Goal: Task Accomplishment & Management: Manage account settings

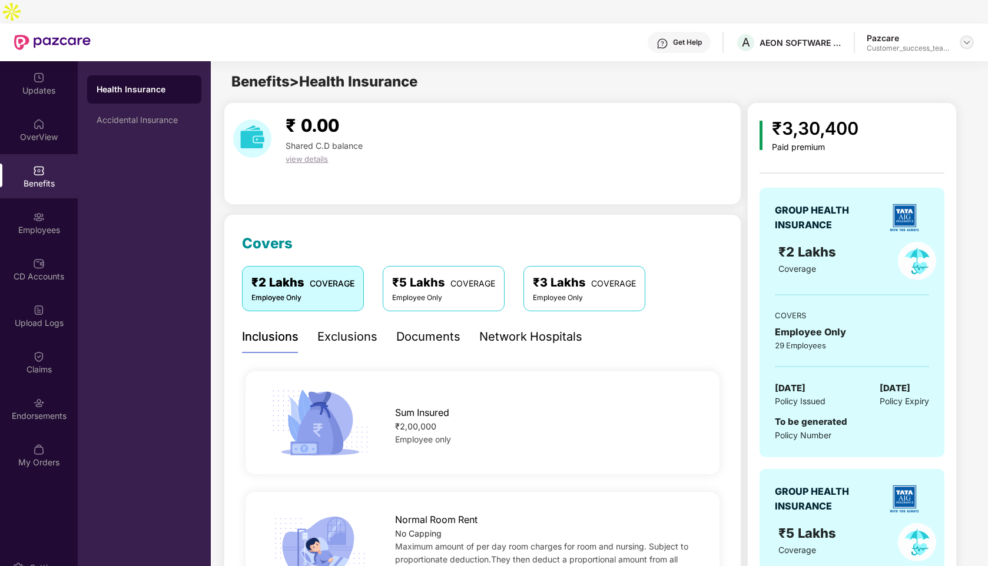
click at [971, 38] on img at bounding box center [966, 42] width 9 height 9
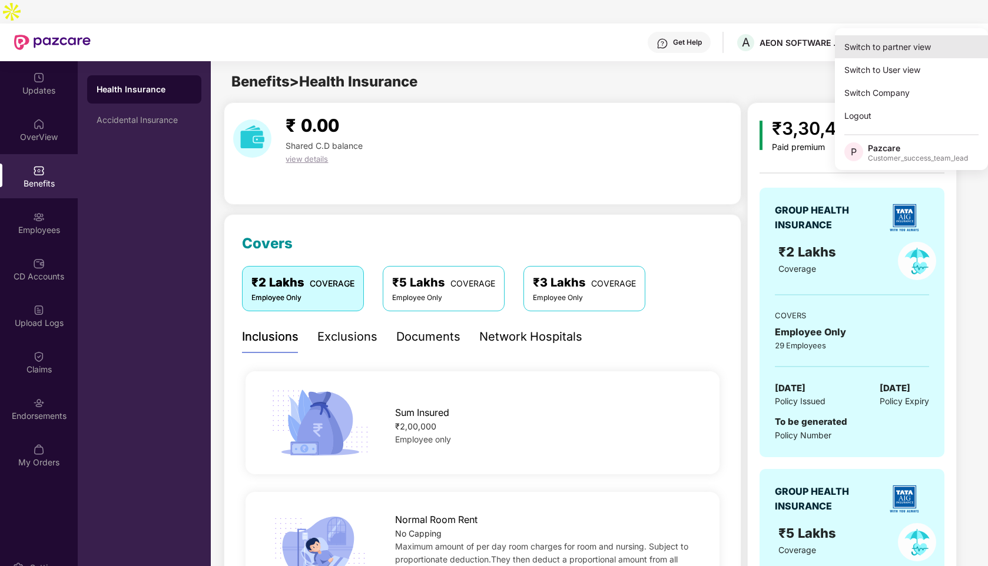
click at [908, 50] on div "Switch to partner view" at bounding box center [911, 46] width 153 height 23
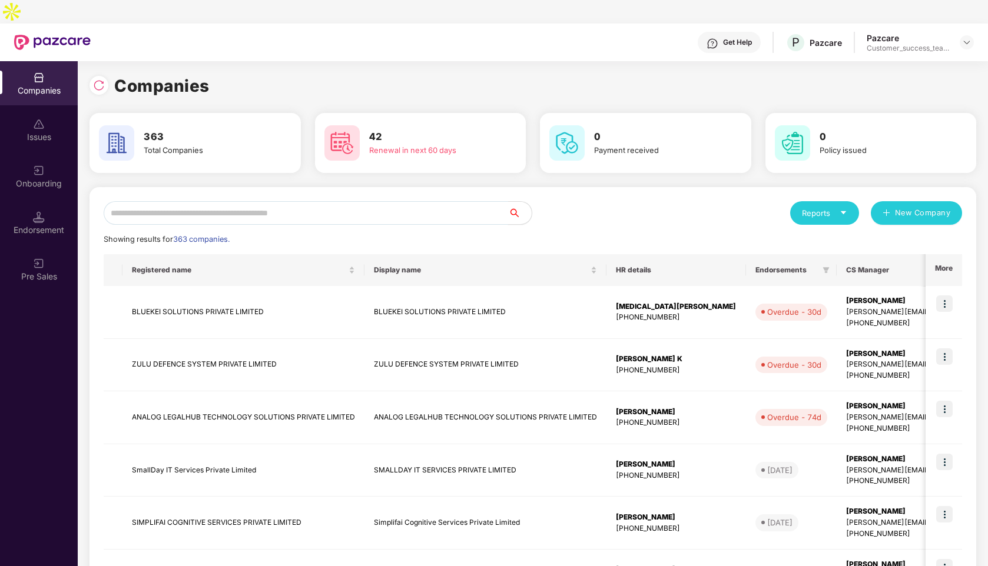
click at [174, 201] on input "text" at bounding box center [306, 213] width 404 height 24
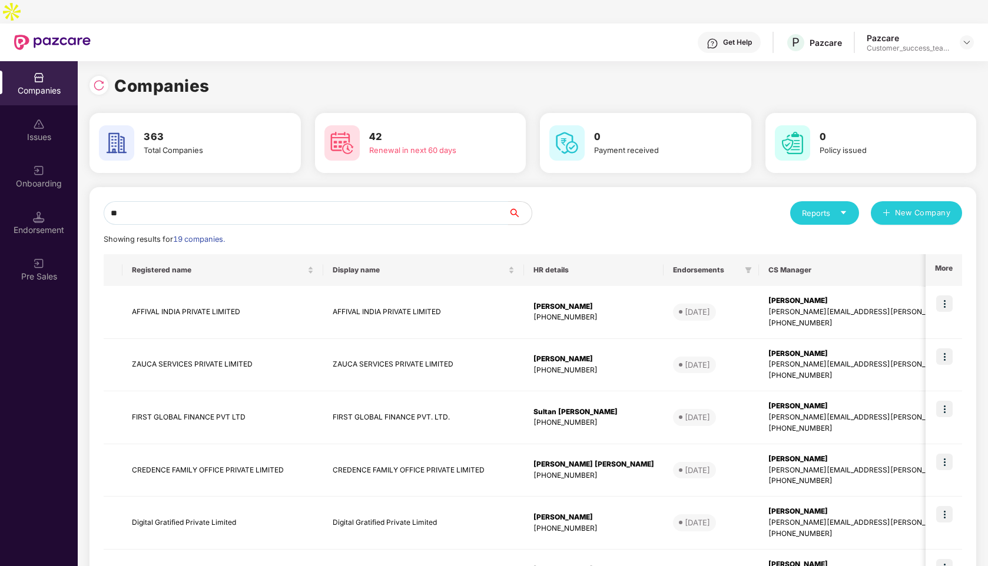
type input "*"
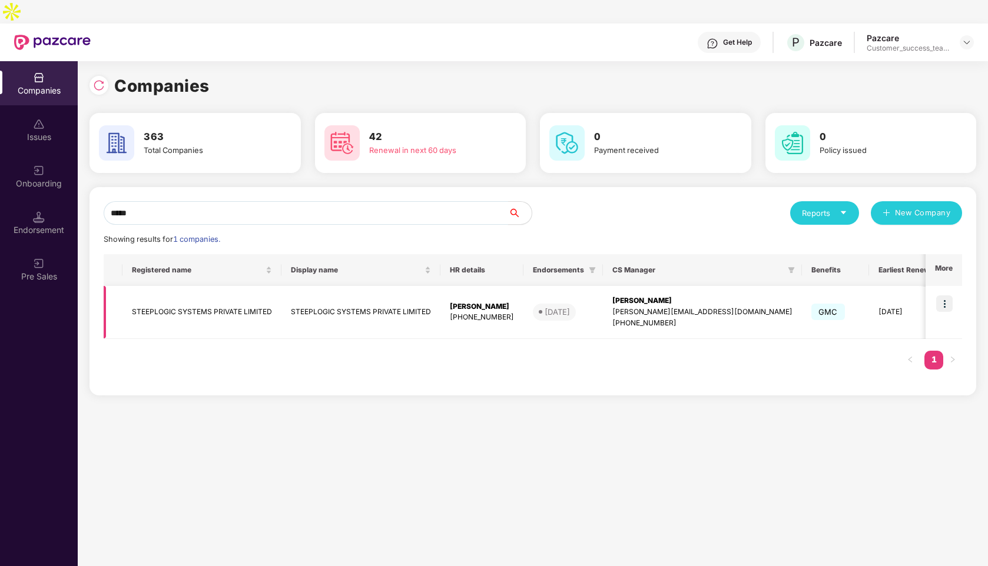
type input "*****"
click at [944, 296] on img at bounding box center [944, 304] width 16 height 16
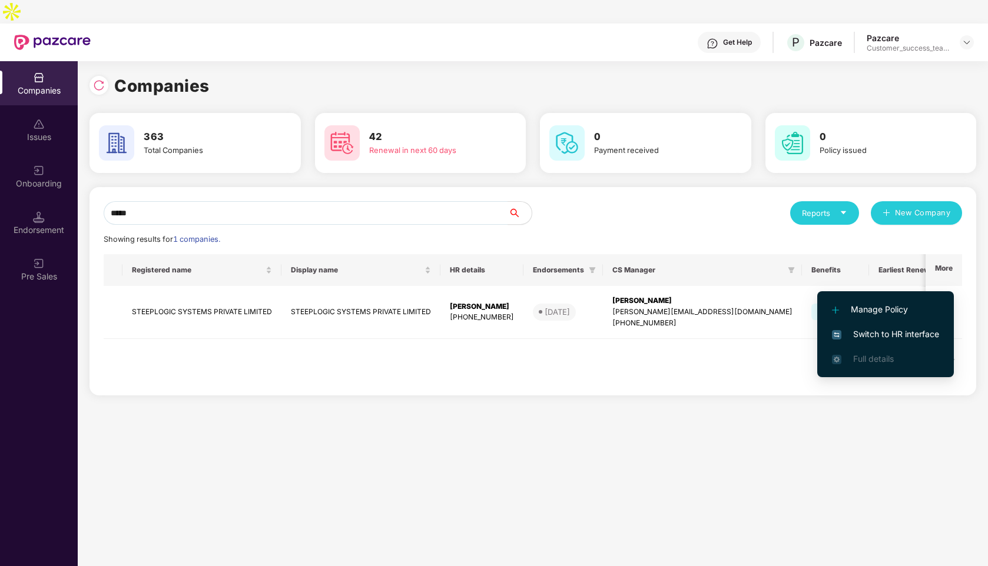
click at [863, 334] on span "Switch to HR interface" at bounding box center [885, 334] width 107 height 13
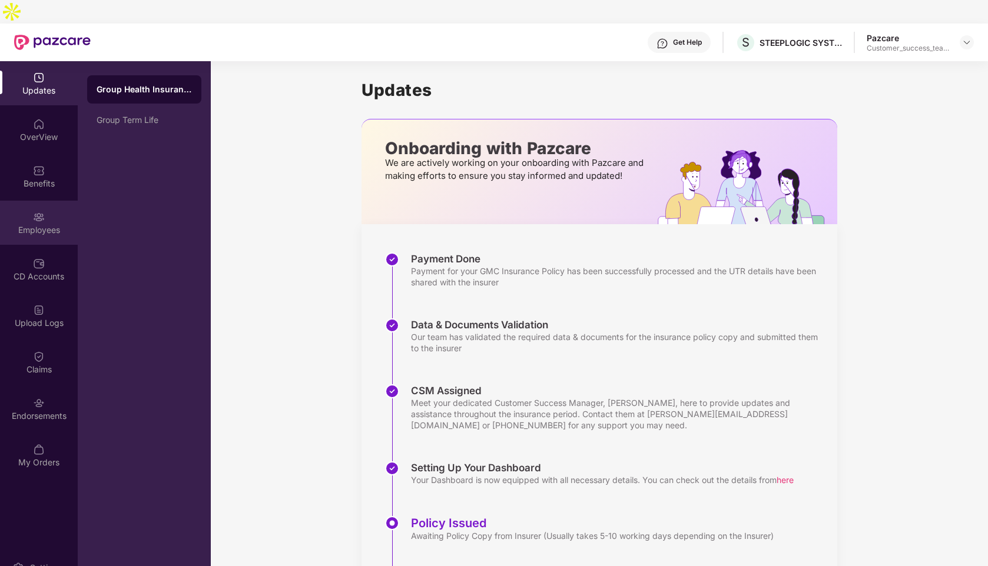
click at [55, 201] on div "Employees" at bounding box center [39, 223] width 78 height 44
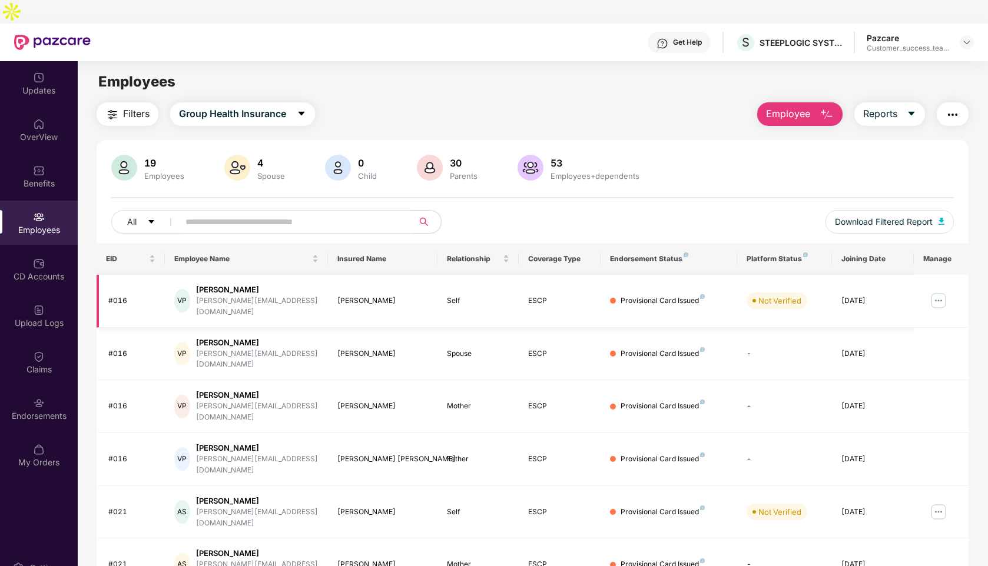
click at [938, 291] on img at bounding box center [938, 300] width 19 height 19
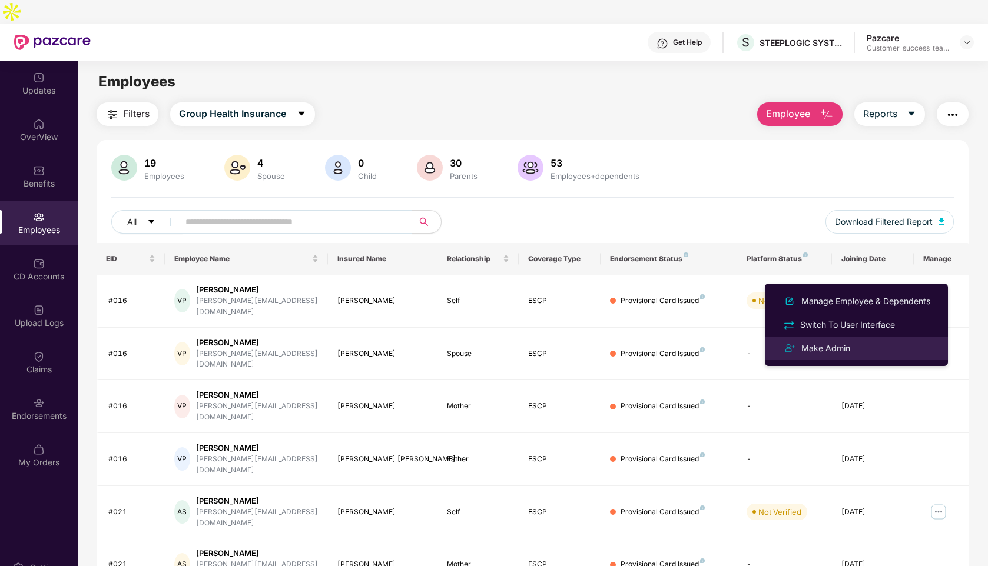
click at [832, 352] on div "Make Admin" at bounding box center [826, 348] width 54 height 13
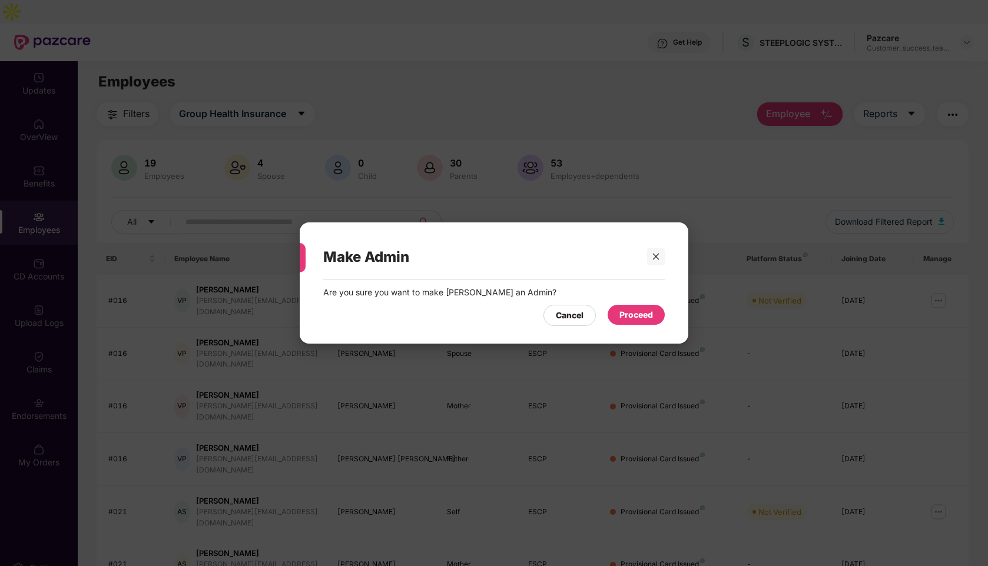
click at [623, 314] on div "Proceed" at bounding box center [636, 315] width 34 height 13
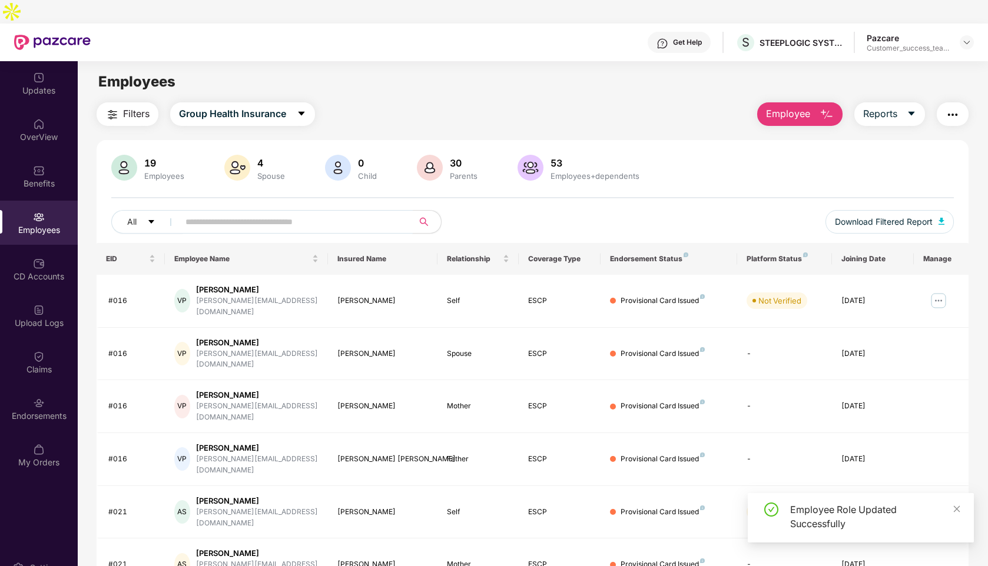
click at [231, 213] on input "text" at bounding box center [290, 222] width 211 height 18
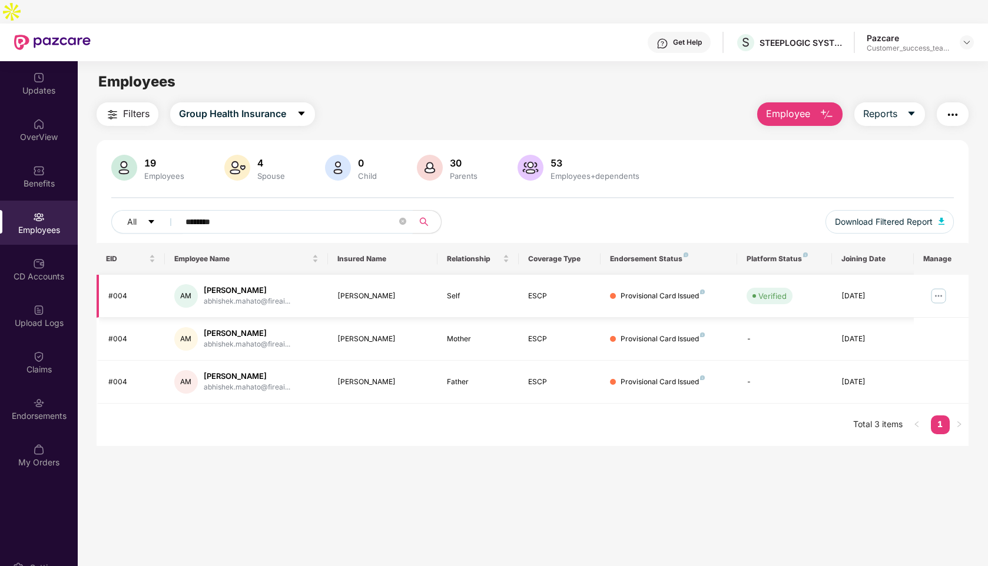
type input "********"
click at [936, 287] on img at bounding box center [938, 296] width 19 height 19
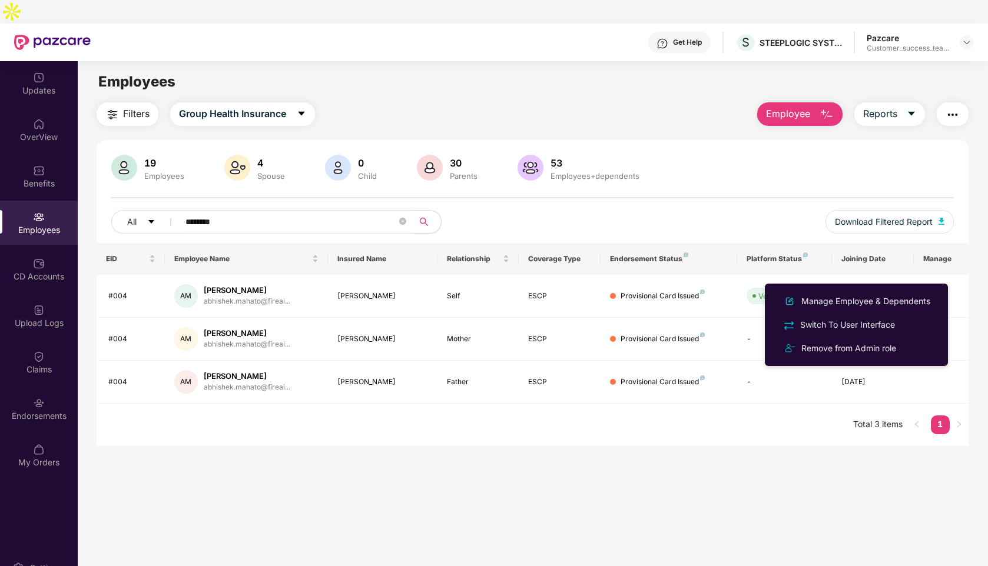
click at [542, 61] on main "Employees Filters Group Health Insurance Employee Reports 19 Employees 4 Spouse…" at bounding box center [533, 344] width 910 height 566
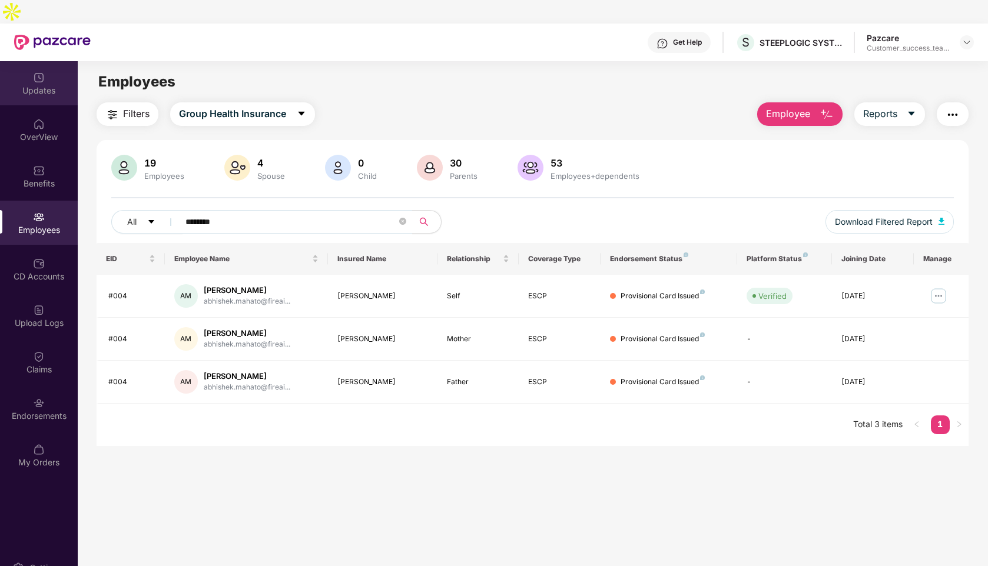
click at [43, 85] on div "Updates" at bounding box center [39, 91] width 78 height 12
